Goal: Task Accomplishment & Management: Complete application form

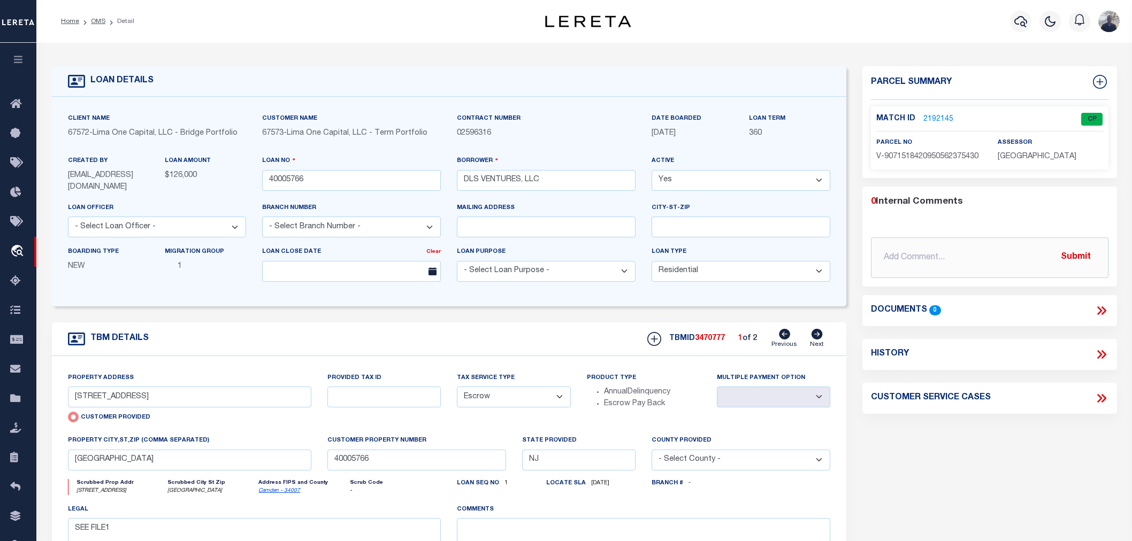
select select "10"
select select "Escrow"
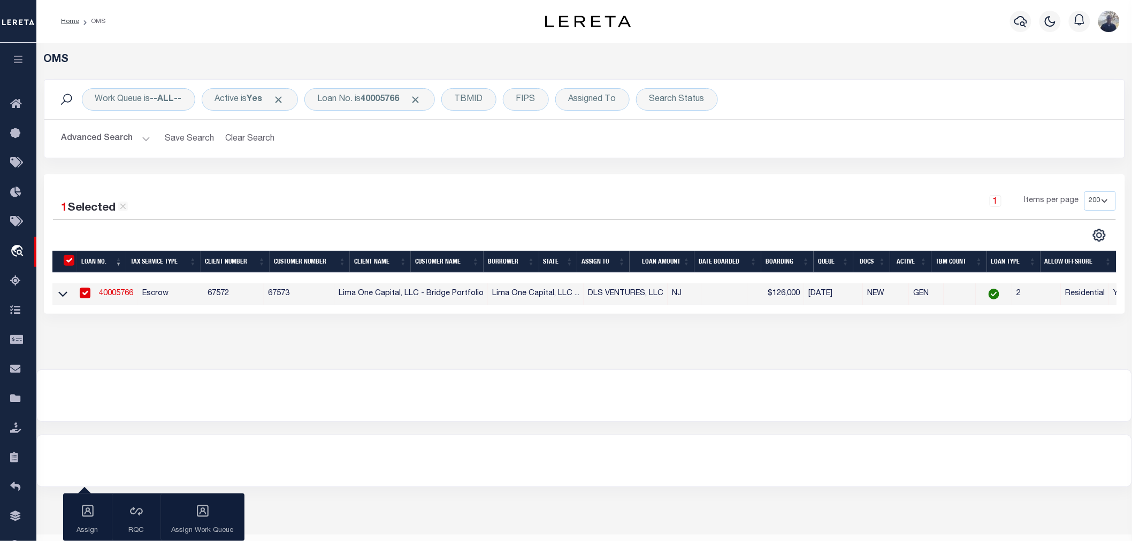
click at [105, 293] on link "40005766" at bounding box center [116, 293] width 34 height 7
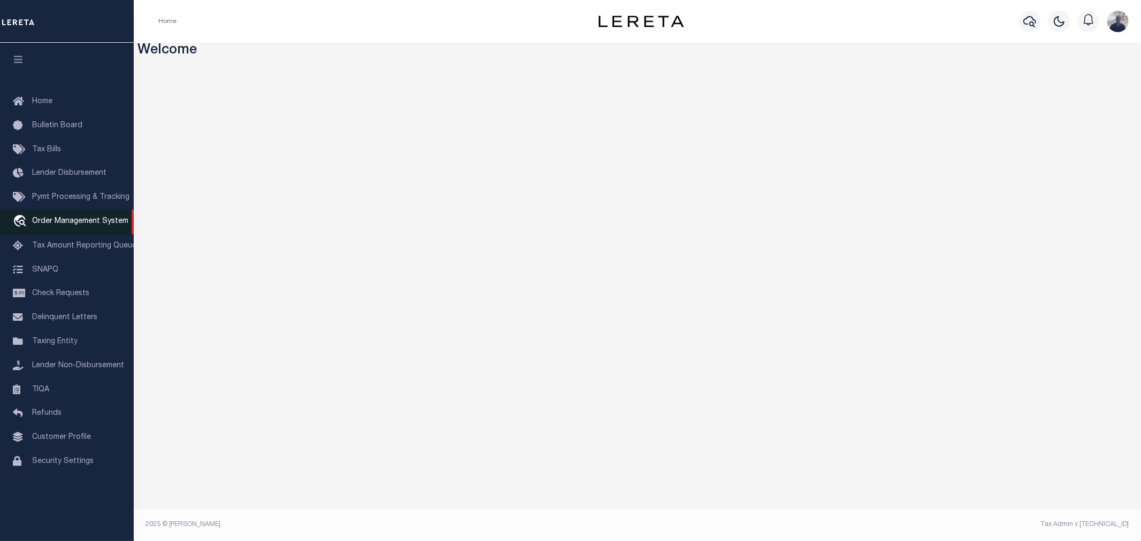
click at [61, 221] on span "Order Management System" at bounding box center [80, 221] width 96 height 7
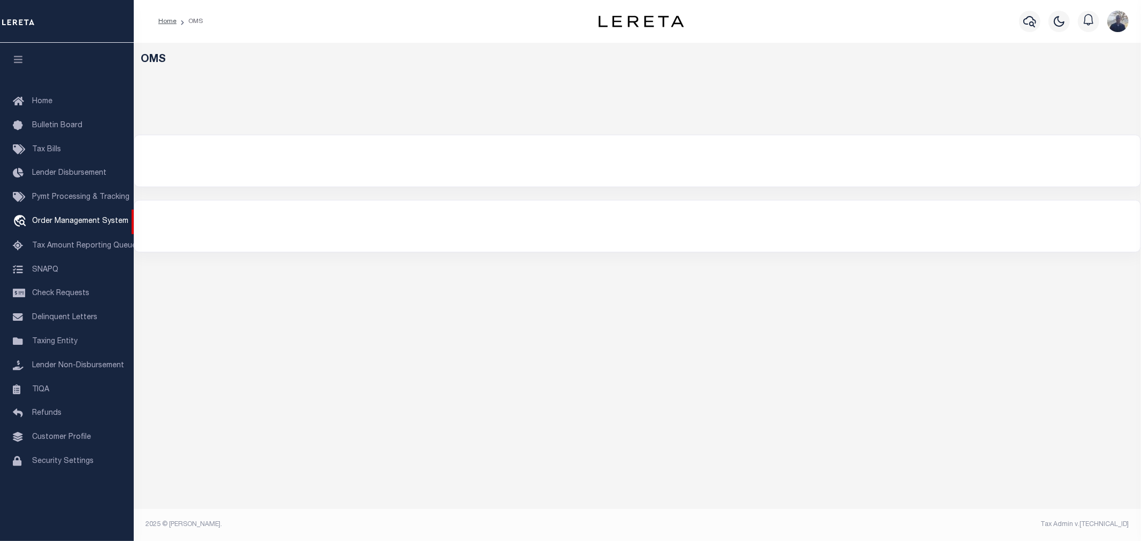
select select "200"
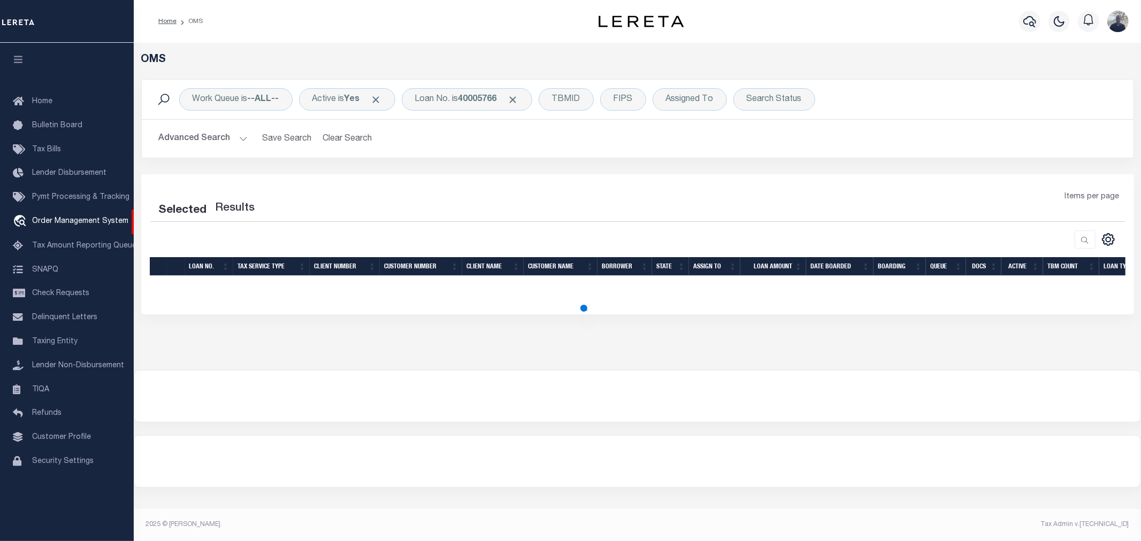
select select "200"
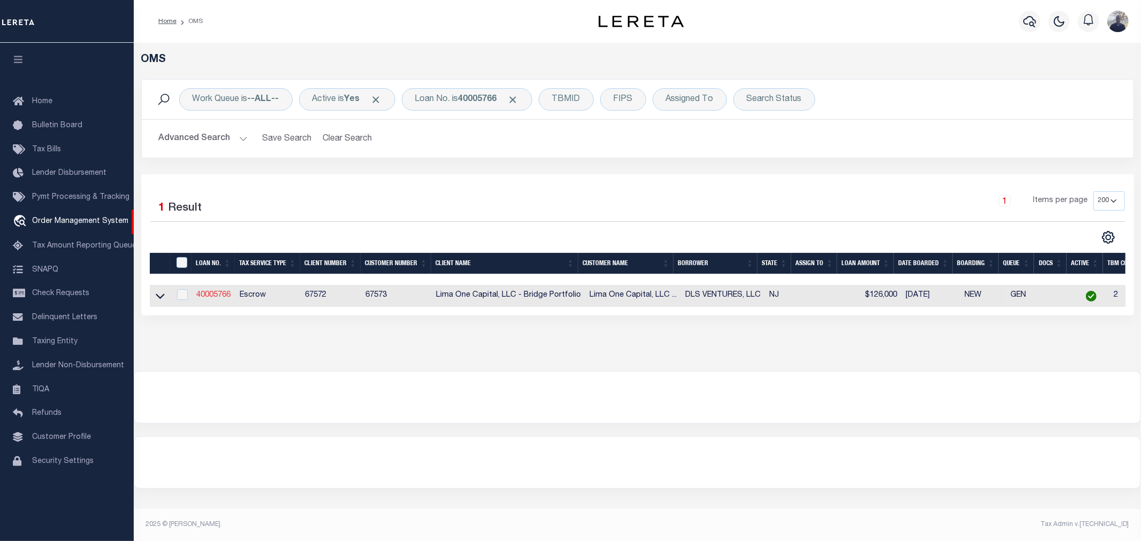
click at [205, 295] on link "40005766" at bounding box center [213, 295] width 34 height 7
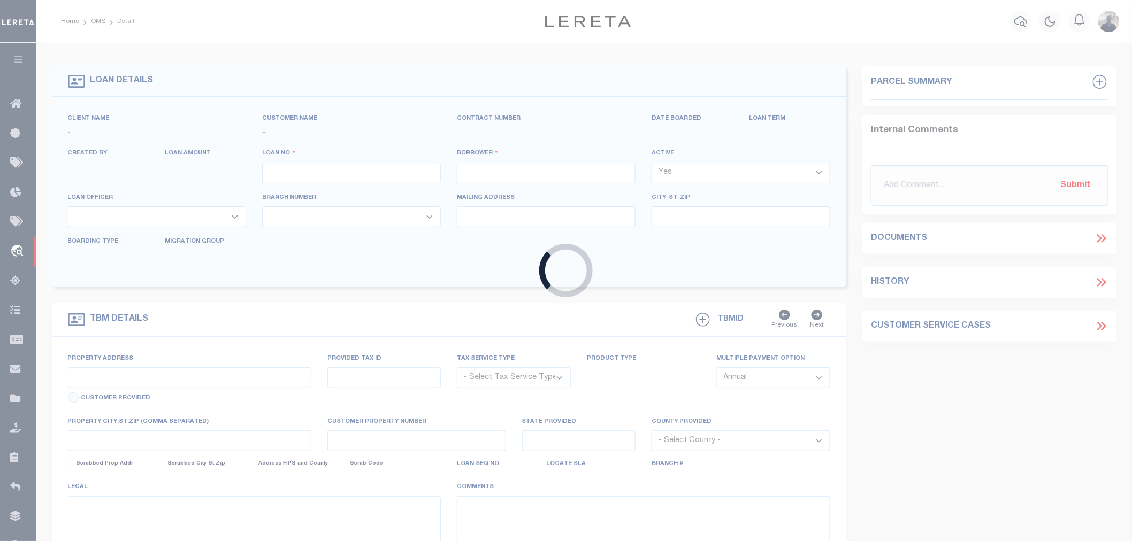
type input "40005766"
type input "DLS VENTURES, LLC"
select select
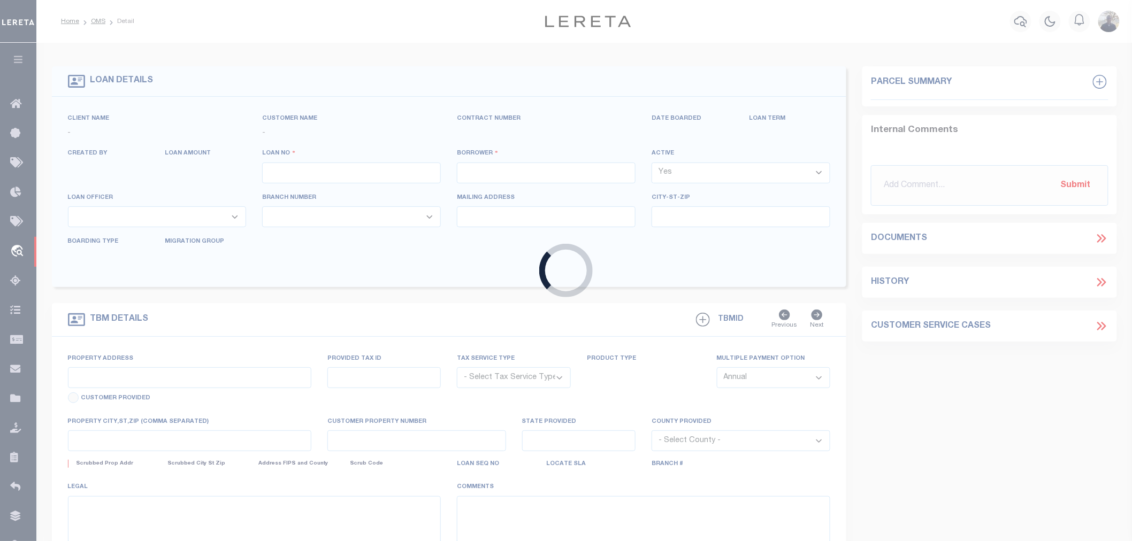
select select "10"
select select
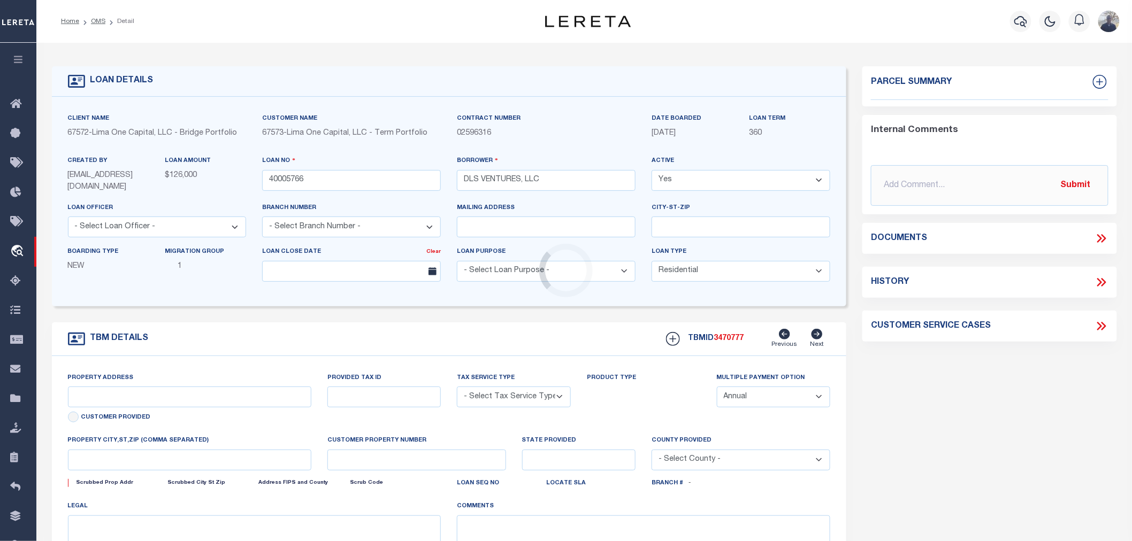
type input "315 10TH STREET"
radio input "true"
select select "Escrow"
select select
type input "CAMDEN NJ 08102"
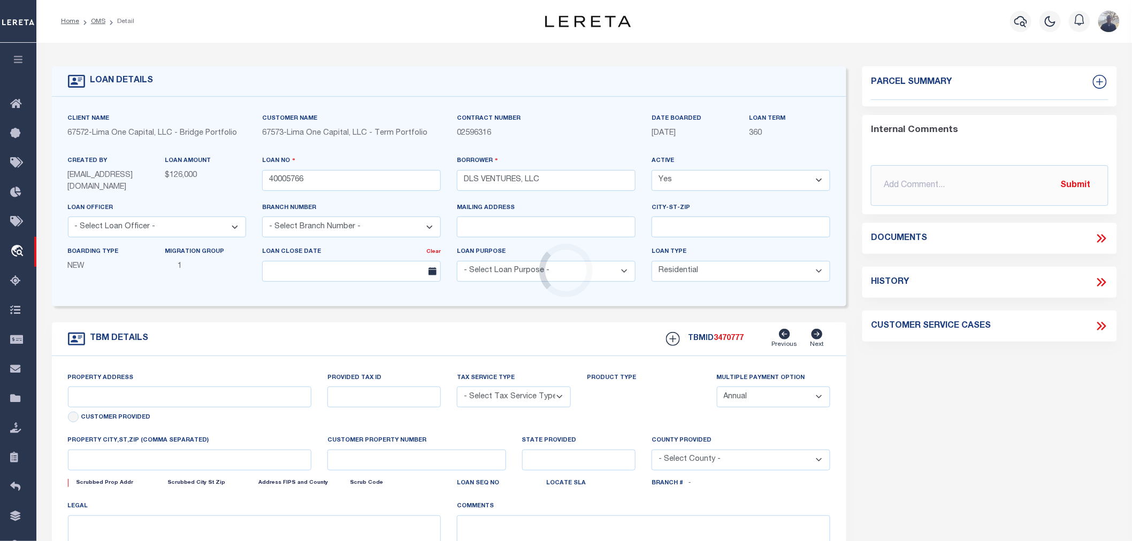
type input "40005766"
type input "NJ"
type textarea "SEE FILE1"
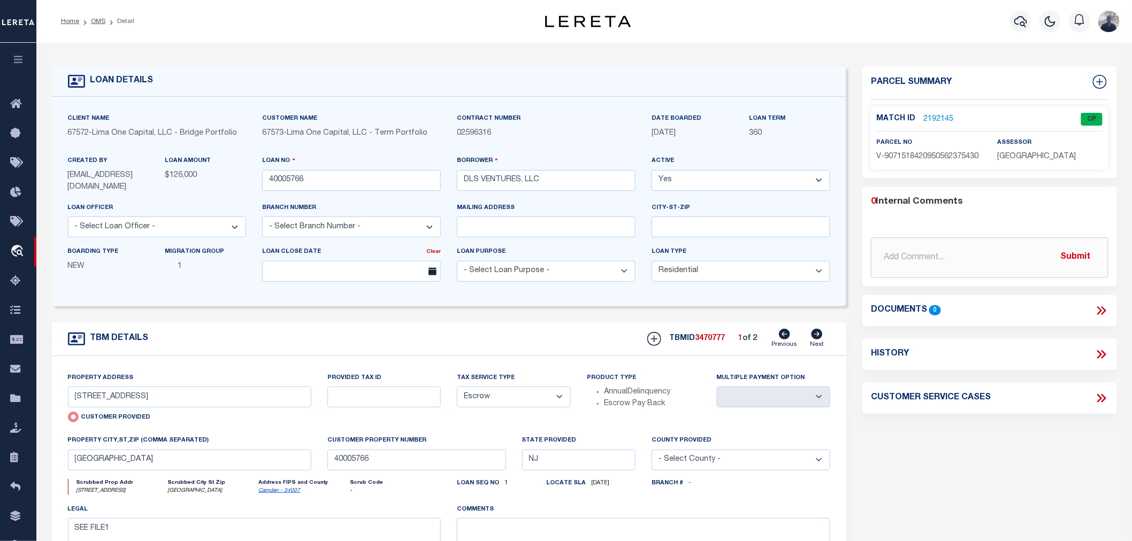
click at [930, 116] on link "2192145" at bounding box center [938, 119] width 30 height 11
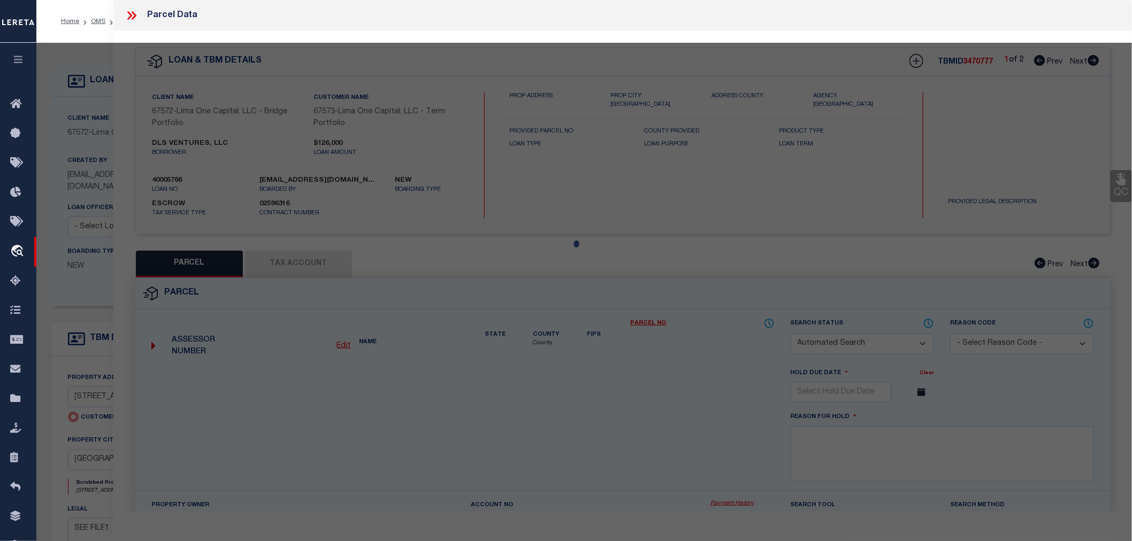
checkbox input "false"
select select "CP"
type input "315 10TH STREET"
checkbox input "false"
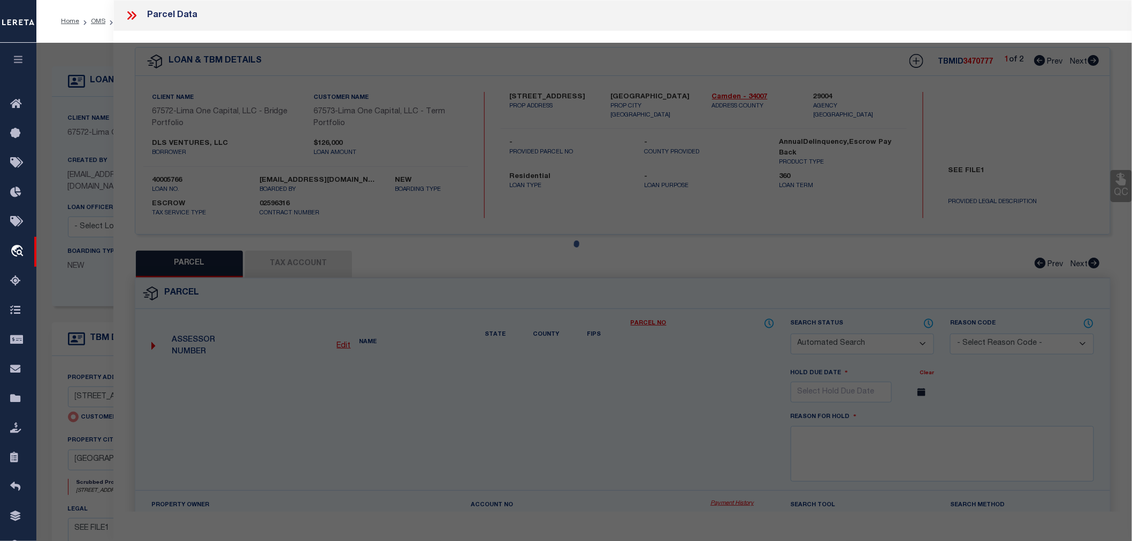
type input "CAMDEN NJ 08102"
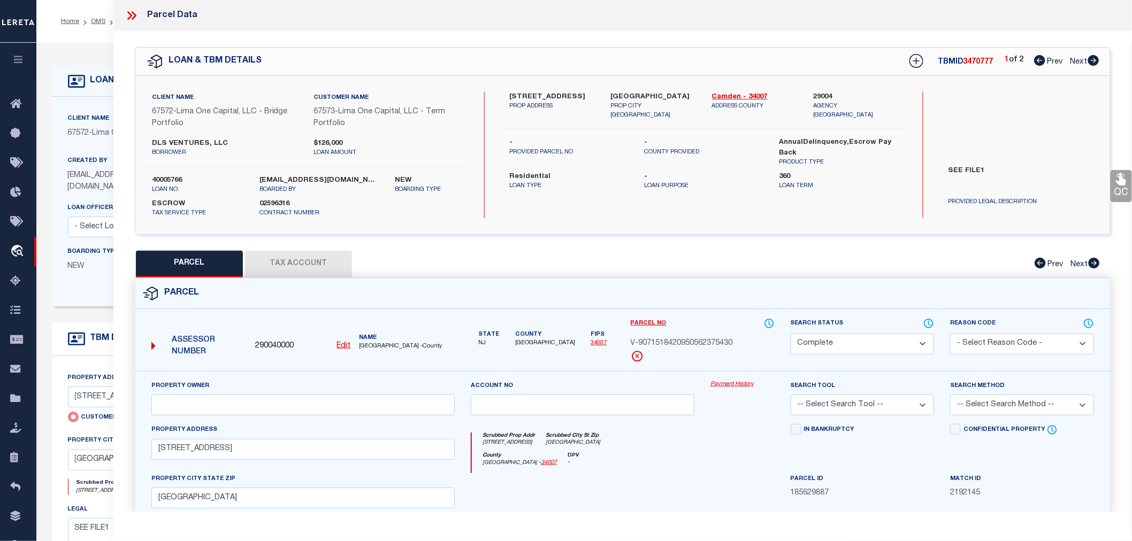
drag, startPoint x: 863, startPoint y: 406, endPoint x: 880, endPoint y: 446, distance: 43.1
click at [880, 446] on div "In Bankruptcy" at bounding box center [863, 448] width 160 height 49
click at [868, 404] on select "-- Select Search Tool -- 3rd Party Website Agency File Agency Website ATLS CNV-…" at bounding box center [863, 405] width 144 height 21
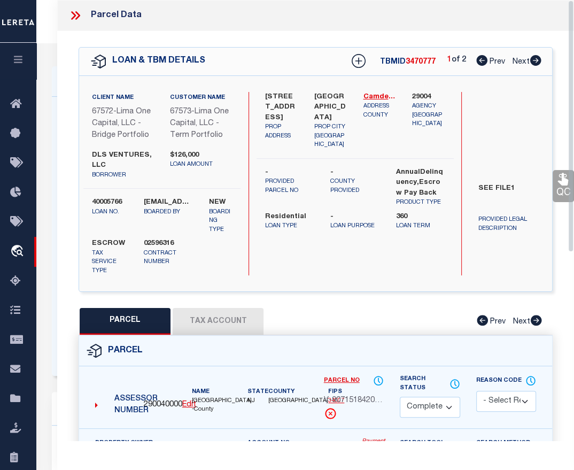
click at [73, 16] on icon at bounding box center [75, 16] width 14 height 14
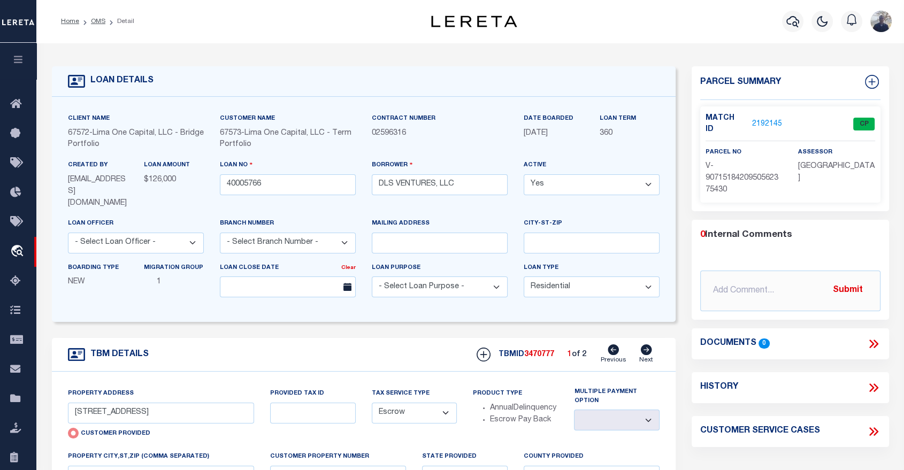
drag, startPoint x: 125, startPoint y: 33, endPoint x: 128, endPoint y: 39, distance: 6.7
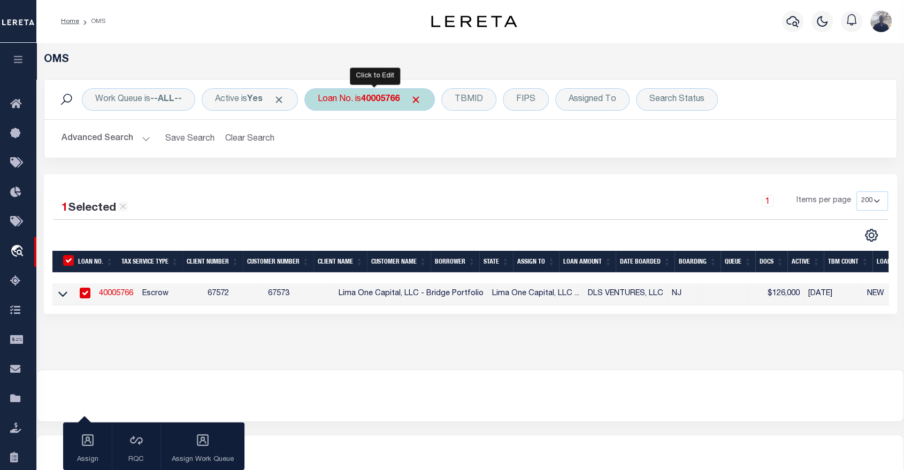
click at [364, 95] on div "Loan No. is 40005766" at bounding box center [369, 99] width 131 height 22
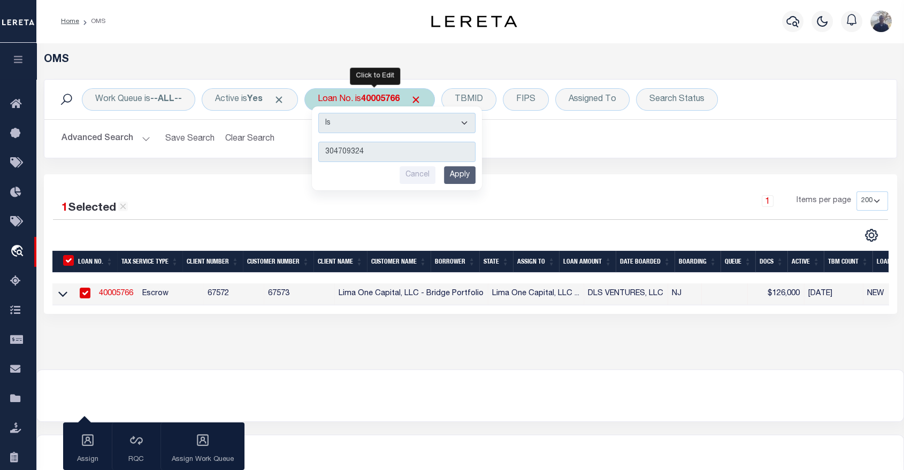
type input "304709324"
click at [464, 173] on input "Apply" at bounding box center [460, 175] width 32 height 18
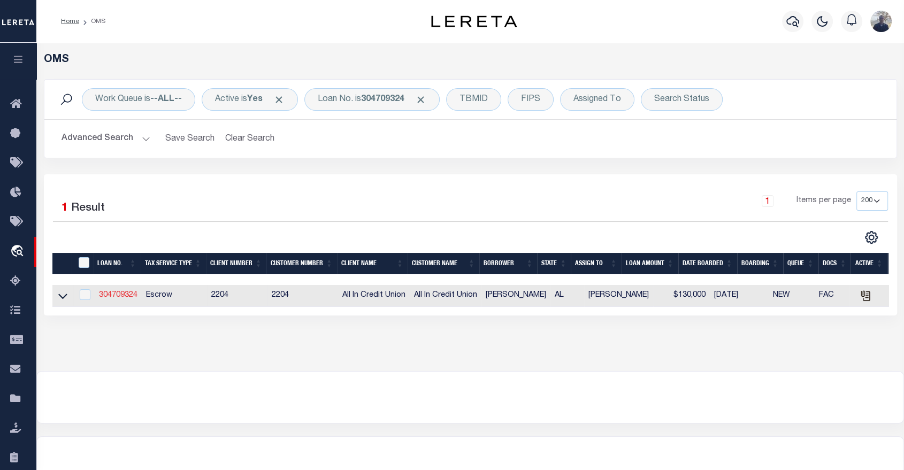
click at [105, 297] on link "304709324" at bounding box center [118, 295] width 39 height 7
type input "304709324"
type input "Christian Pforr"
select select
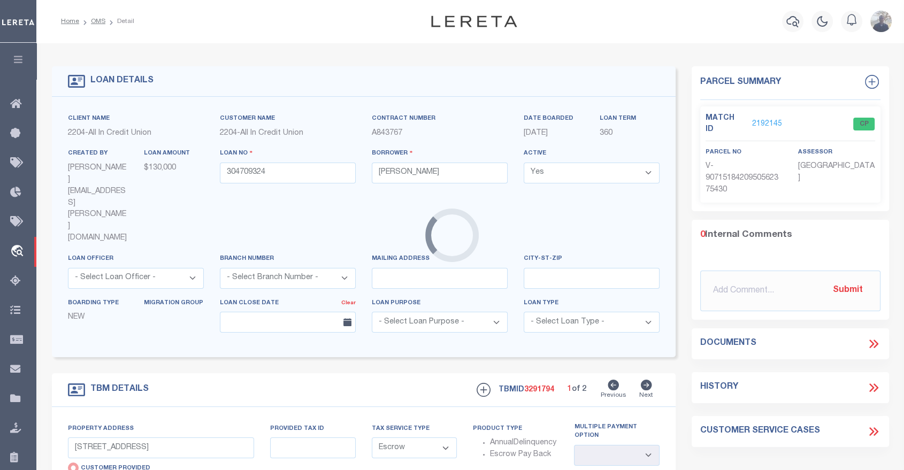
type input "72 CR 126"
radio input "false"
type input "0106230000007.010"
select select
type input "Ariton Al 3611"
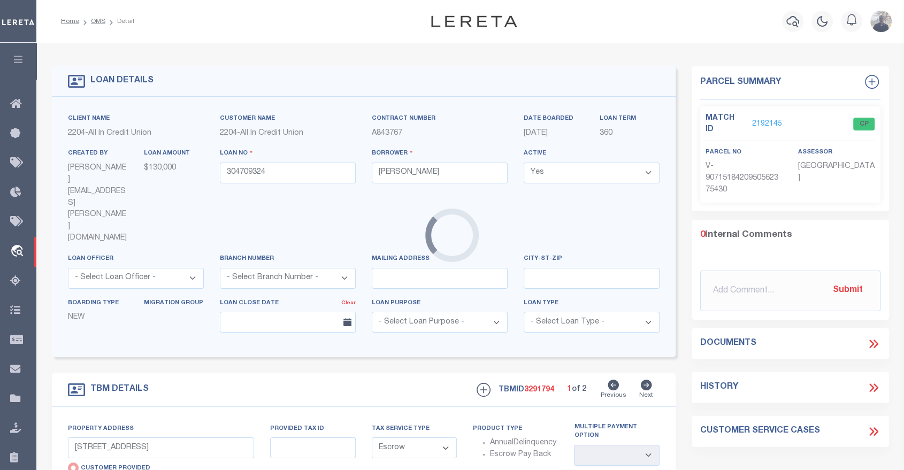
type input "AL"
select select "Coffee"
select select "15344"
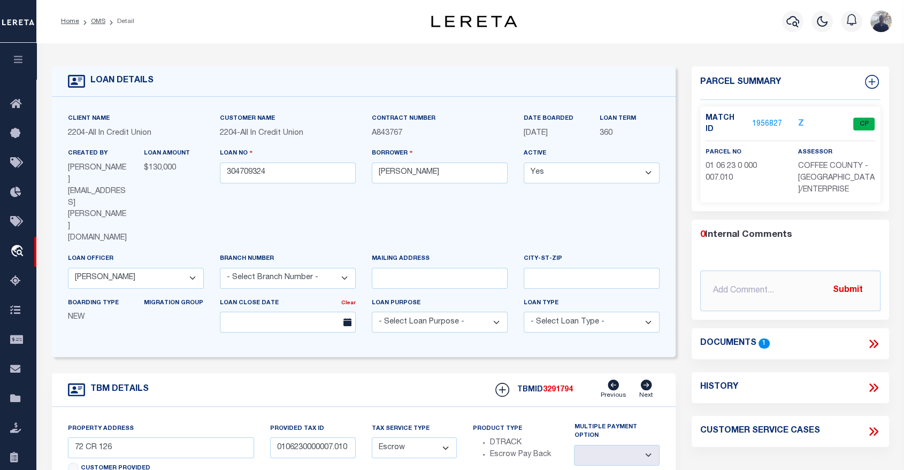
click at [761, 119] on link "1956827" at bounding box center [767, 124] width 30 height 11
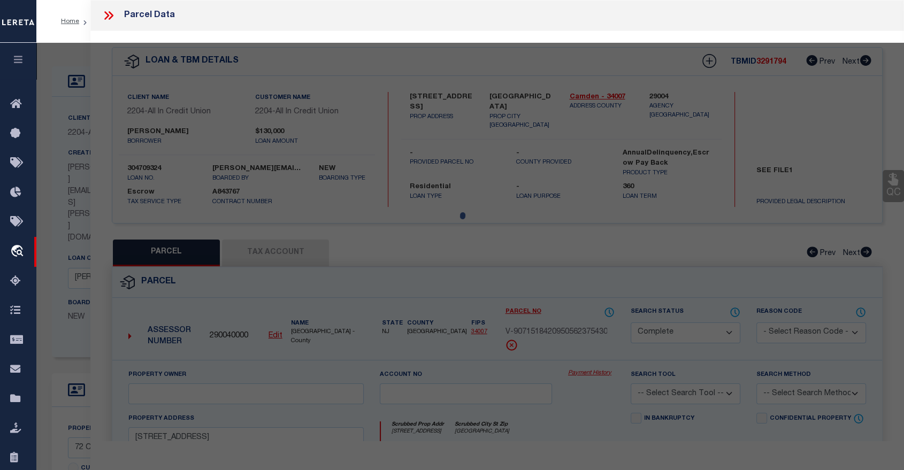
select select "AS"
checkbox input "false"
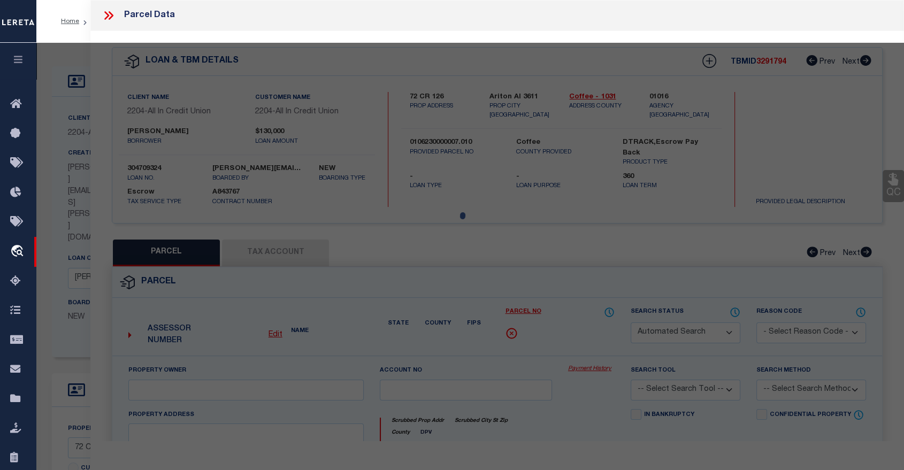
select select "CP"
type input "CHAMBERS ROBERT & JOAN E"
select select
type input "72 COUNTY ROAD 126"
checkbox input "false"
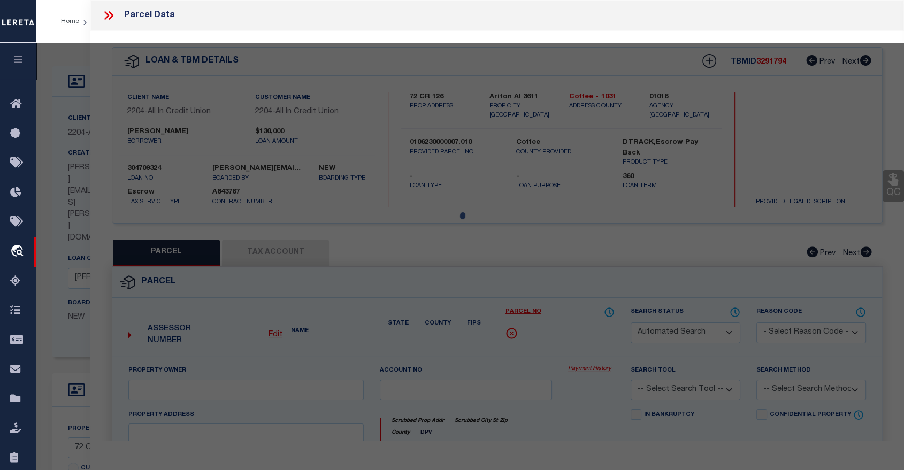
type input "ARITON, AL 36311"
type textarea "BEG AT INT OF E L OF SW 1 4 OF SE 1 4 & N R W OF CO RD 127 TH SW LY 370 S; N LY…"
type textarea "Tax ID Special Project"
